Goal: Task Accomplishment & Management: Manage account settings

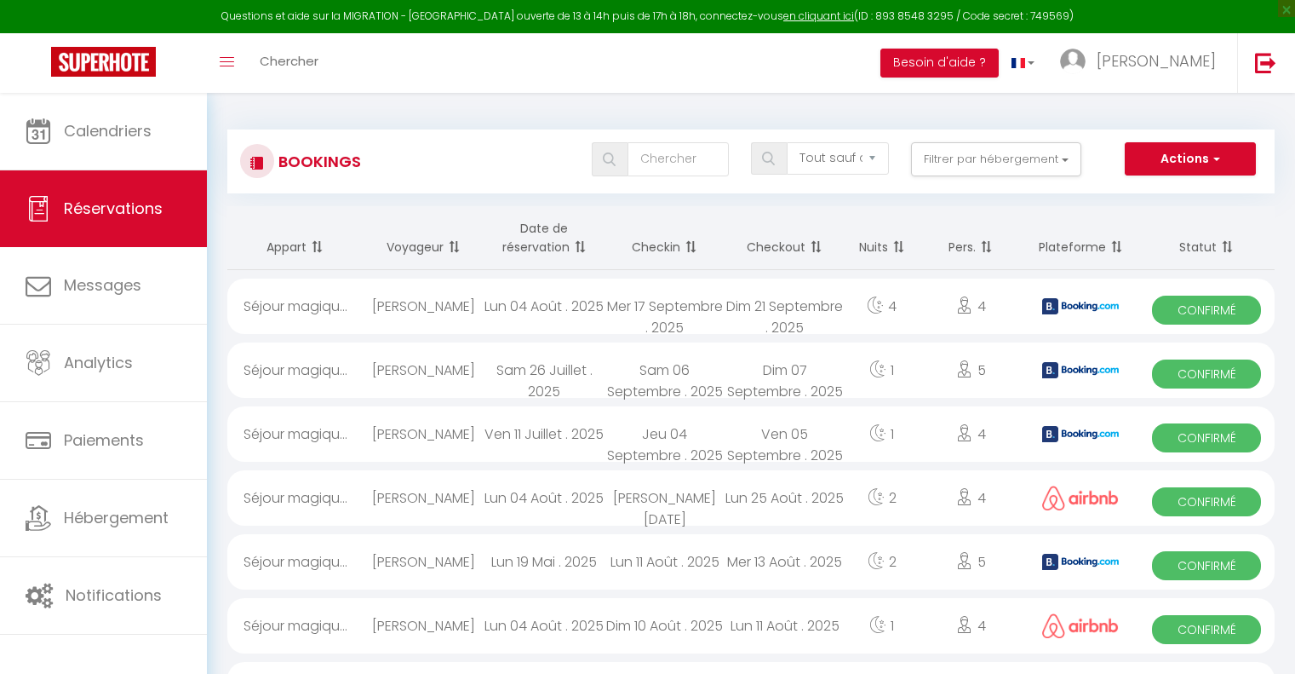
select select "not_cancelled"
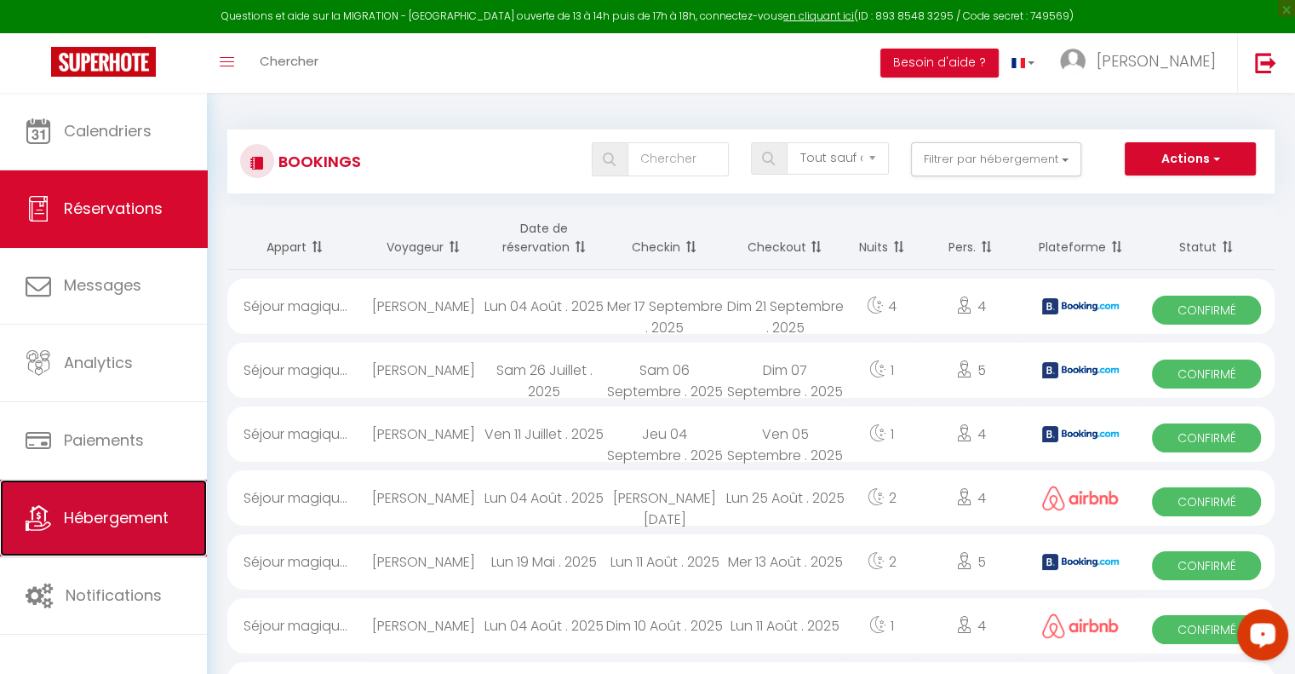
click at [152, 507] on span "Hébergement" at bounding box center [116, 517] width 105 height 21
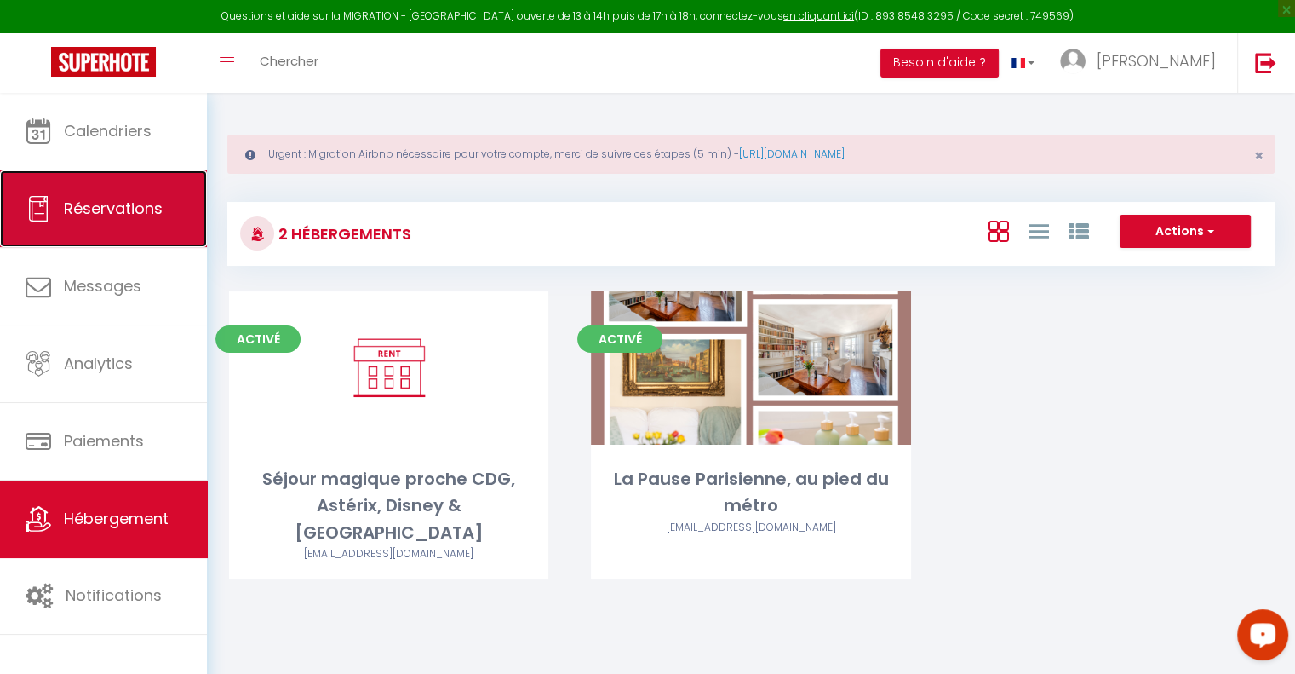
click at [126, 225] on link "Réservations" at bounding box center [103, 208] width 207 height 77
select select "not_cancelled"
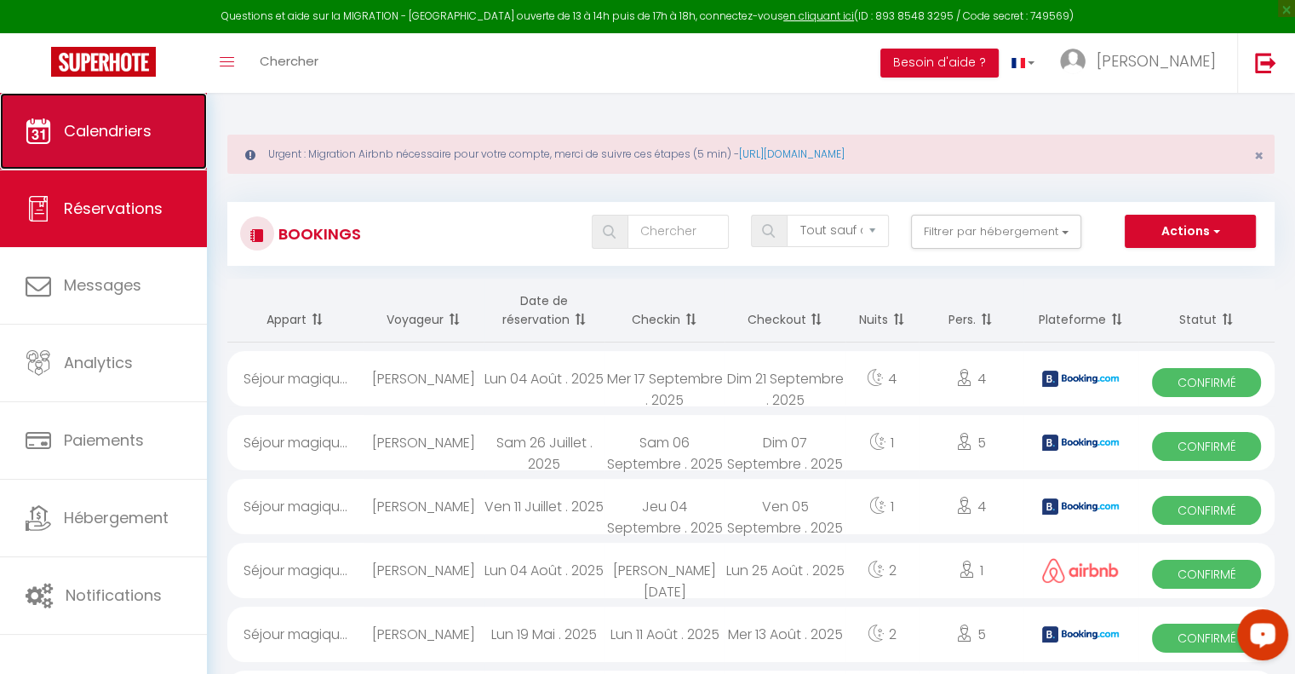
click at [140, 152] on link "Calendriers" at bounding box center [103, 131] width 207 height 77
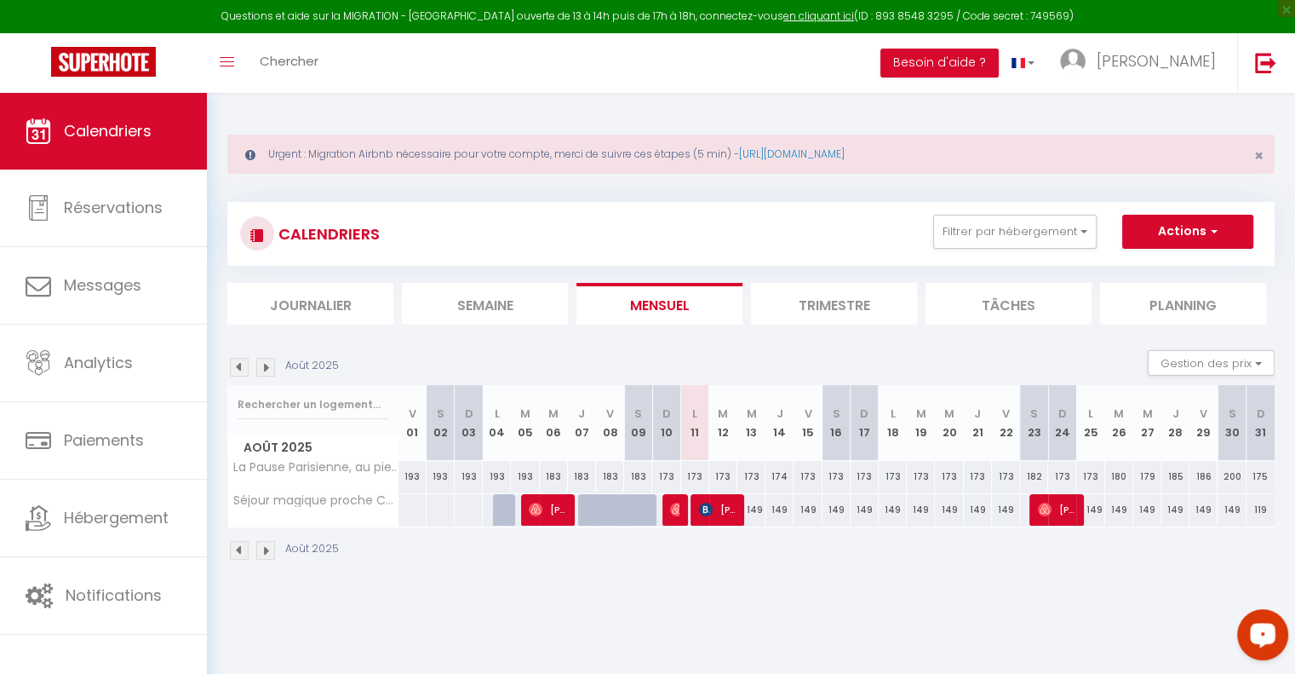
click at [264, 544] on img at bounding box center [265, 550] width 19 height 19
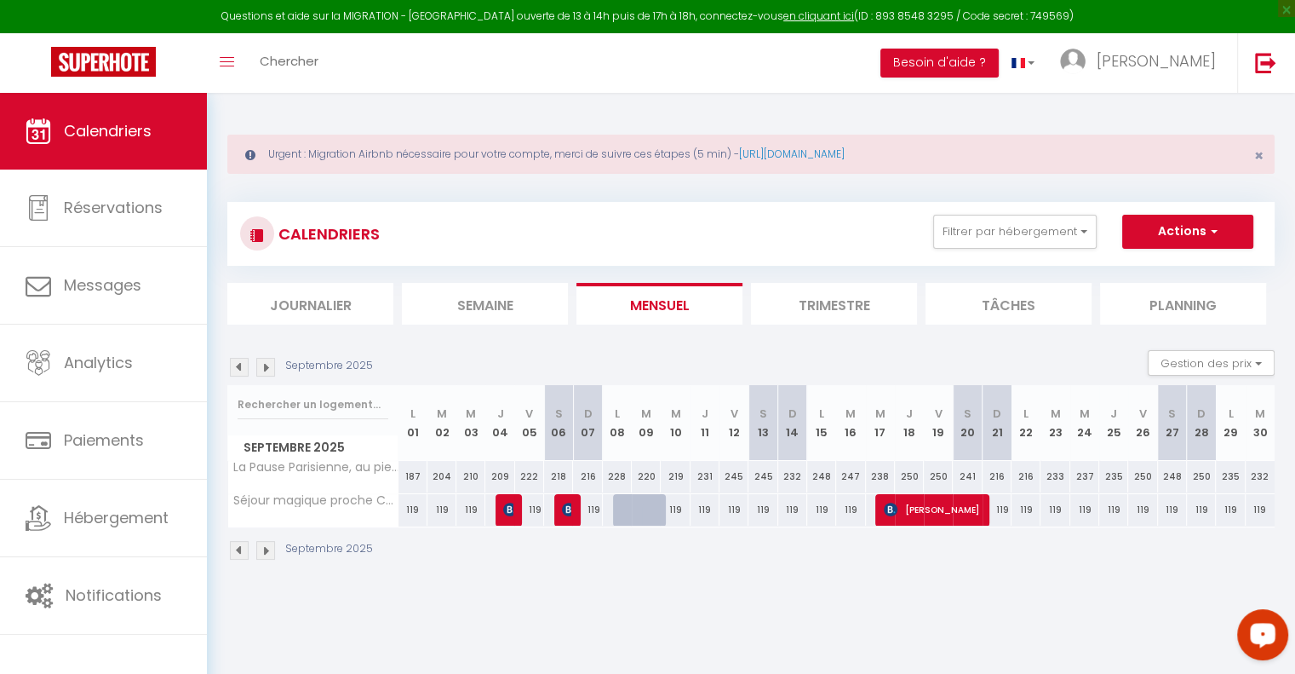
click at [237, 551] on img at bounding box center [239, 550] width 19 height 19
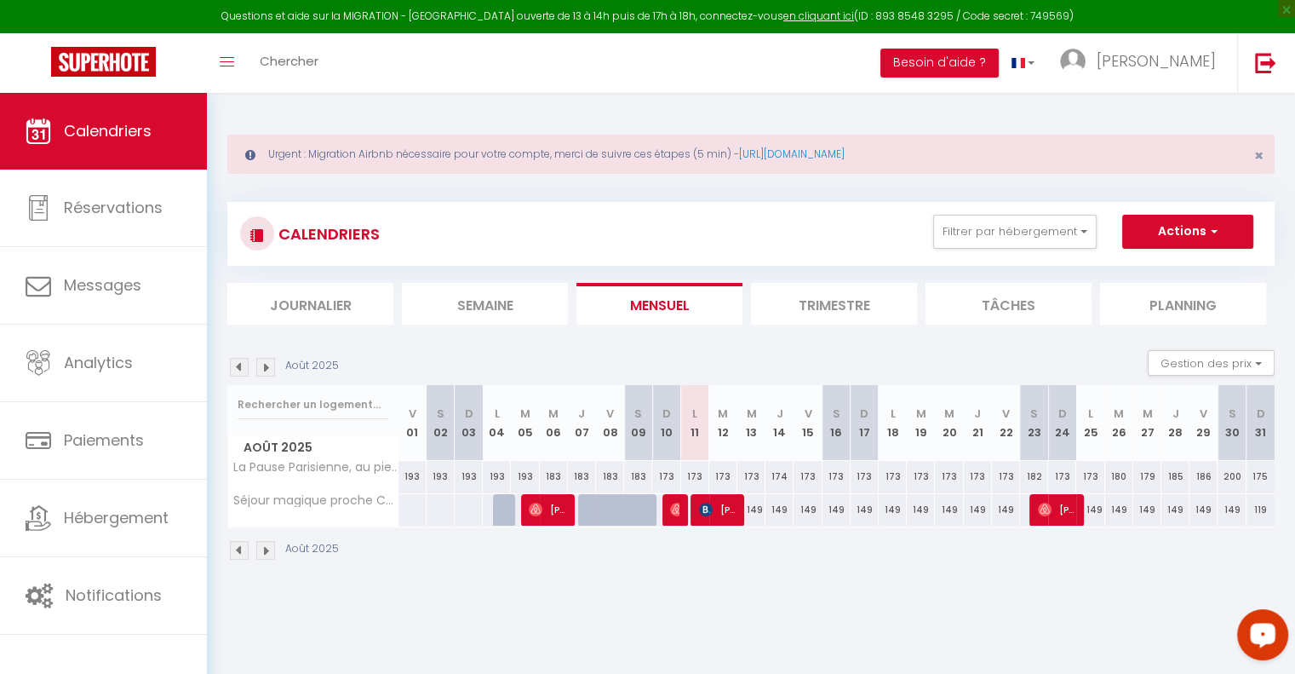
click at [756, 506] on div "149" at bounding box center [751, 510] width 28 height 32
type input "149"
type input "Mer 13 Août 2025"
type input "[DEMOGRAPHIC_DATA][DATE]"
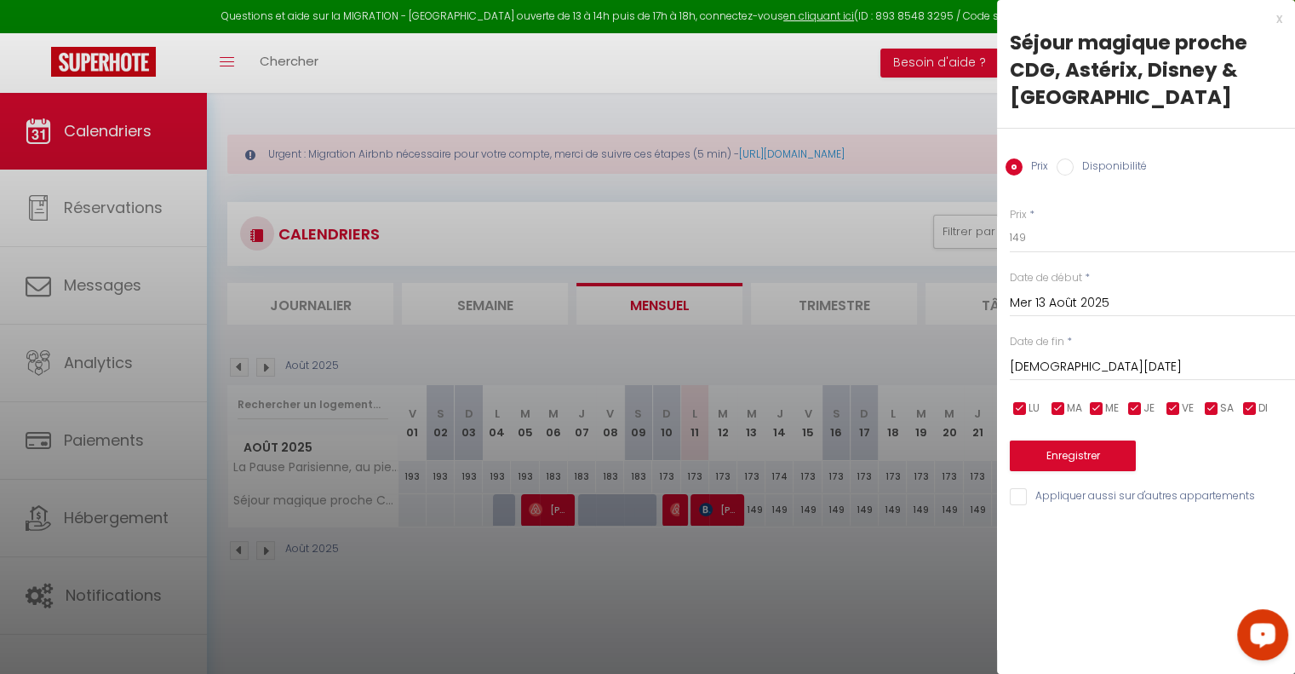
click at [955, 579] on div at bounding box center [647, 337] width 1295 height 674
